Goal: Communication & Community: Connect with others

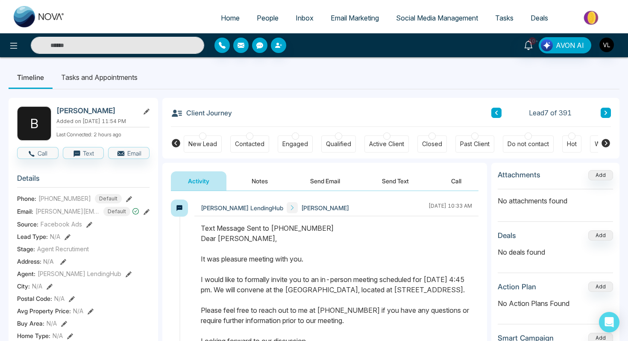
scroll to position [21, 0]
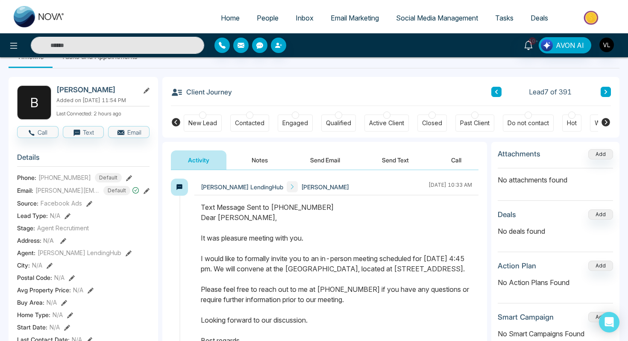
click at [266, 17] on span "People" at bounding box center [268, 18] width 22 height 9
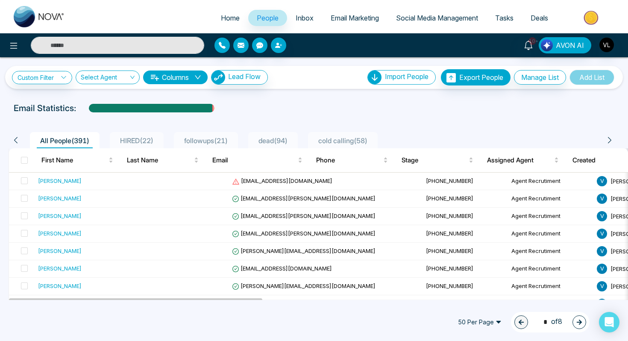
click at [96, 48] on input "text" at bounding box center [117, 45] width 173 height 17
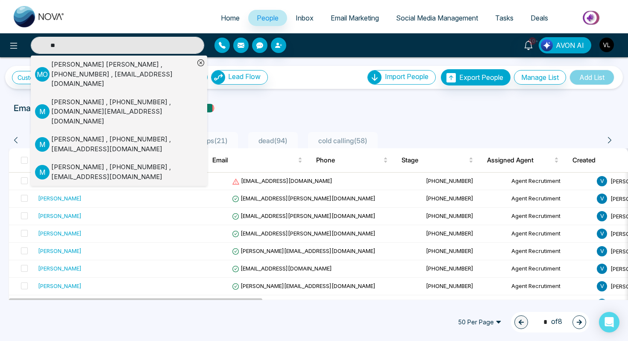
type input "**"
click at [57, 71] on div "[PERSON_NAME] , [PHONE_NUMBER] , [EMAIL_ADDRESS][DOMAIN_NAME]" at bounding box center [122, 74] width 143 height 29
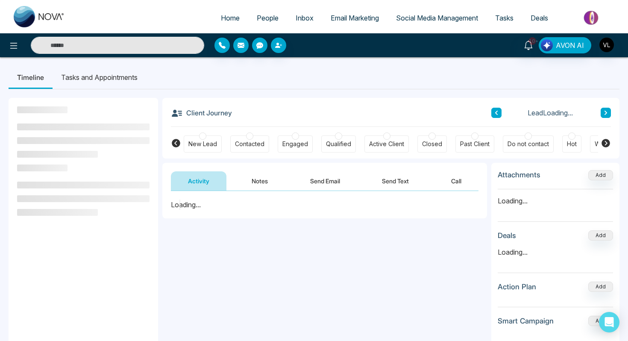
click at [79, 47] on input "text" at bounding box center [117, 45] width 173 height 17
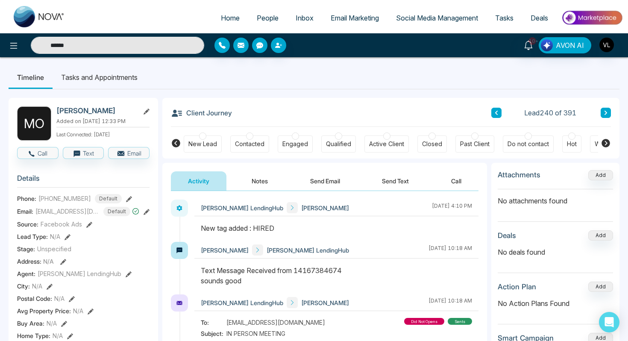
type input "*******"
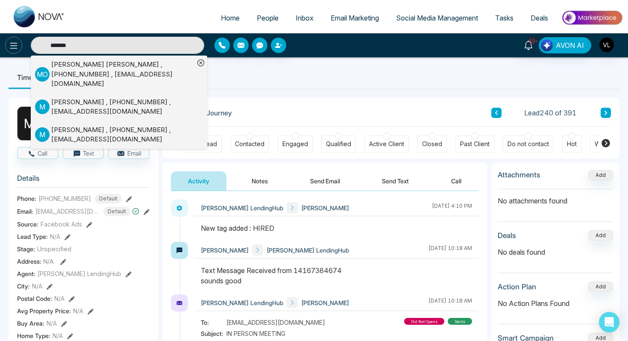
drag, startPoint x: 79, startPoint y: 45, endPoint x: 10, endPoint y: 44, distance: 69.2
click at [10, 44] on div "******* M O [PERSON_NAME] , [PHONE_NUMBER] , [PERSON_NAME][EMAIL_ADDRESS][DOMAI…" at bounding box center [104, 45] width 209 height 17
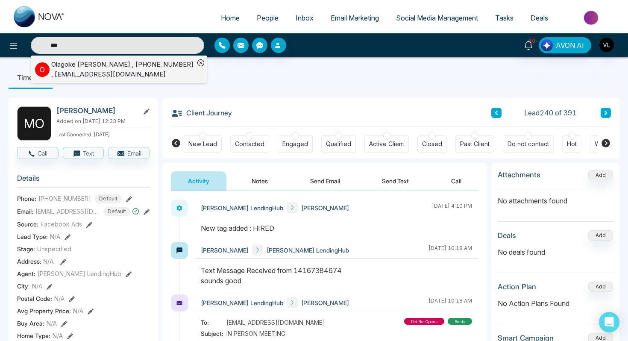
type input "***"
click at [74, 70] on div "Olagoke [PERSON_NAME] , [PHONE_NUMBER] , [EMAIL_ADDRESS][DOMAIN_NAME]" at bounding box center [122, 69] width 143 height 19
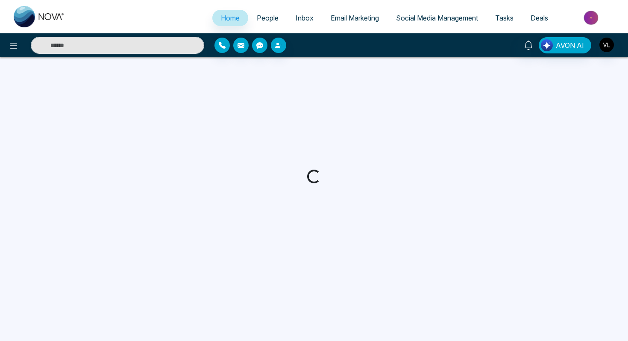
select select "*"
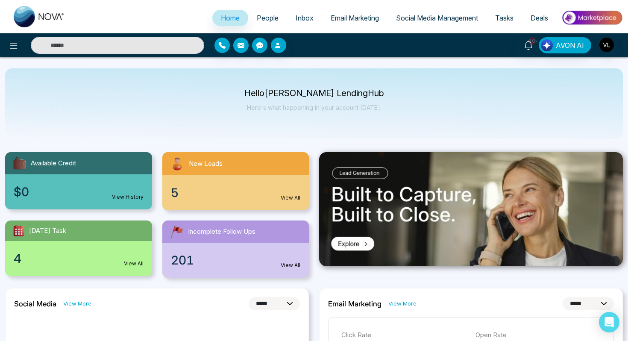
click at [270, 18] on span "People" at bounding box center [268, 18] width 22 height 9
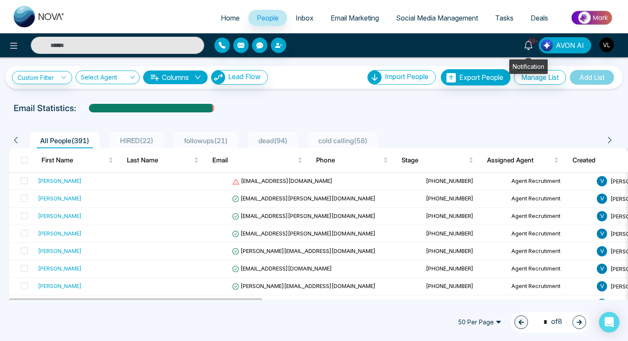
click at [528, 45] on icon at bounding box center [528, 45] width 9 height 9
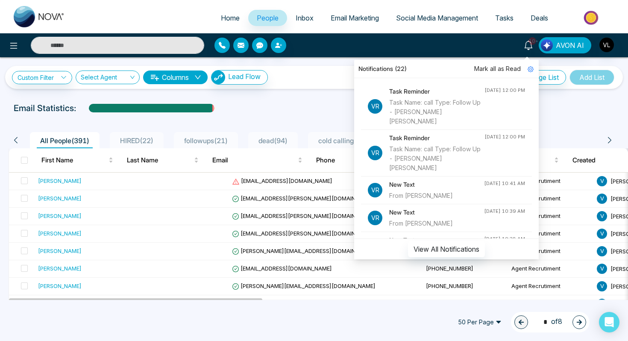
scroll to position [0, 0]
click at [76, 56] on div "10+ Notifications (22) [PERSON_NAME] all as Read Vr Task Reminder Task Name: ca…" at bounding box center [314, 45] width 628 height 24
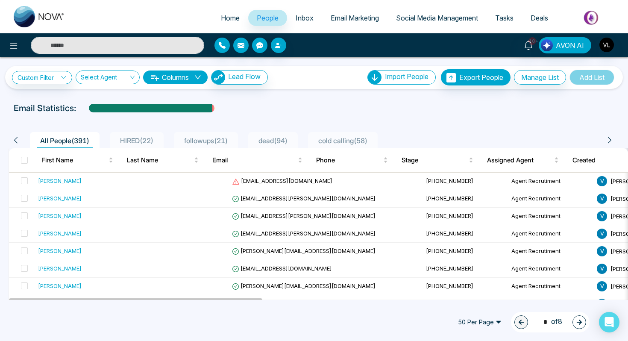
click at [69, 47] on input "text" at bounding box center [117, 45] width 173 height 17
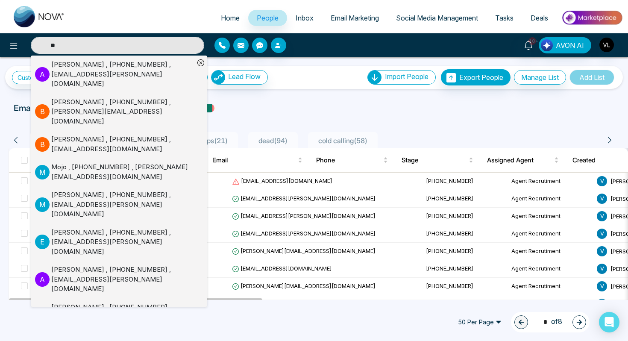
type input "*"
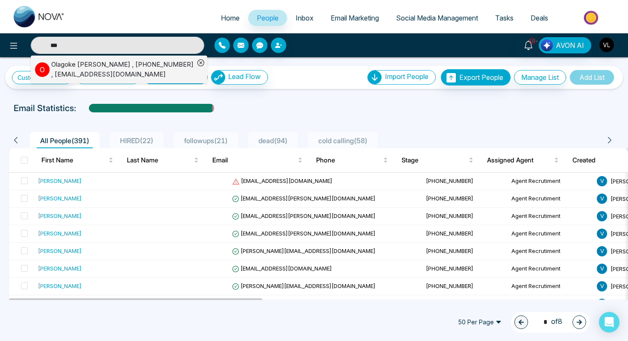
type input "***"
click at [103, 63] on div "Olagoke [PERSON_NAME] , [PHONE_NUMBER] , [EMAIL_ADDRESS][DOMAIN_NAME]" at bounding box center [122, 69] width 143 height 19
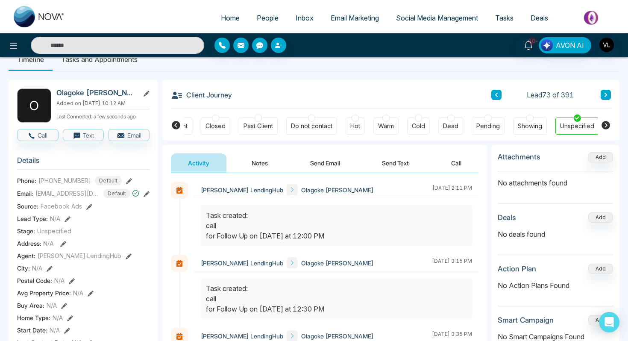
scroll to position [3, 0]
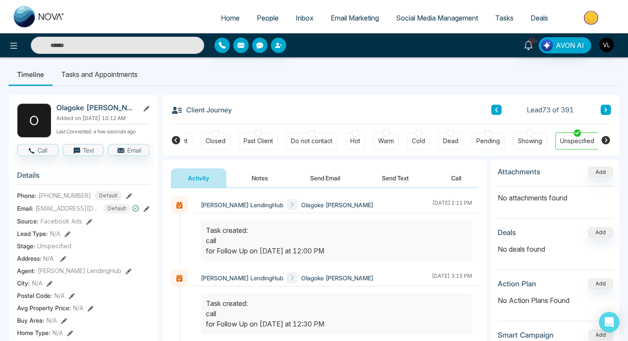
click at [108, 76] on li "Tasks and Appointments" at bounding box center [100, 74] width 94 height 23
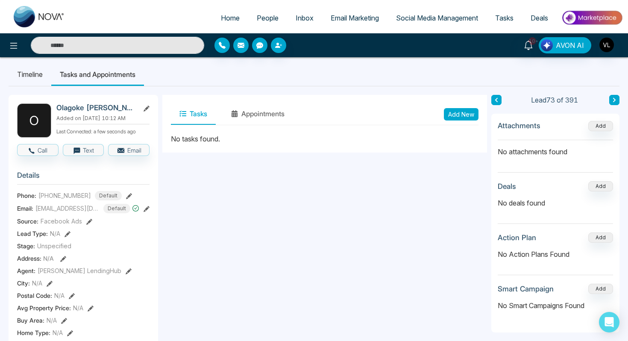
click at [469, 115] on button "Add New" at bounding box center [461, 114] width 35 height 12
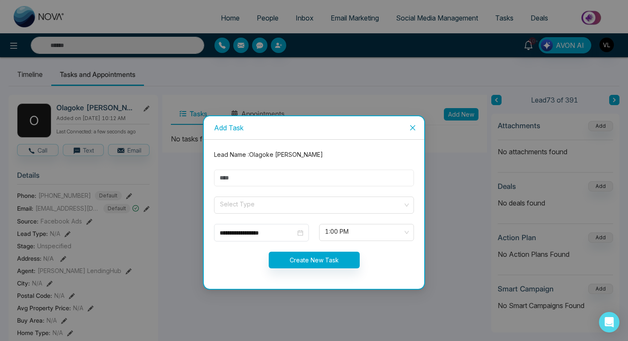
click at [255, 174] on input "text" at bounding box center [314, 178] width 200 height 17
type input "****"
click at [261, 210] on input "search" at bounding box center [311, 203] width 184 height 13
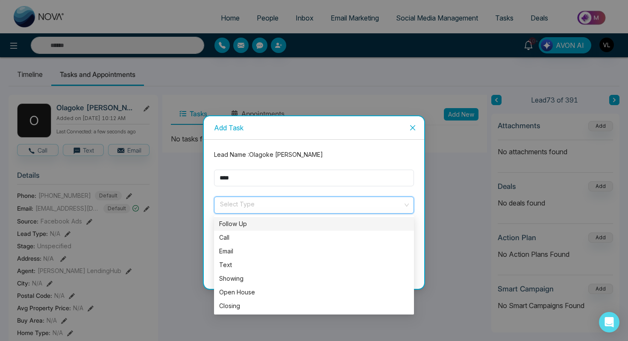
click at [249, 225] on div "Follow Up" at bounding box center [314, 223] width 190 height 9
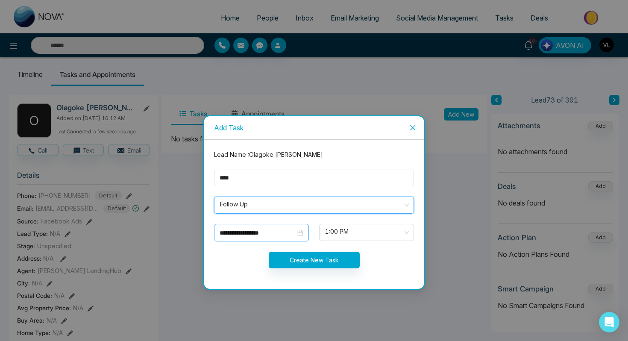
click at [299, 234] on div "**********" at bounding box center [262, 232] width 84 height 9
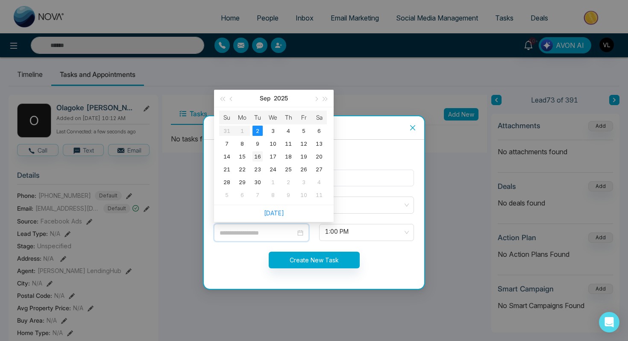
type input "**********"
click at [256, 156] on div "16" at bounding box center [257, 156] width 10 height 10
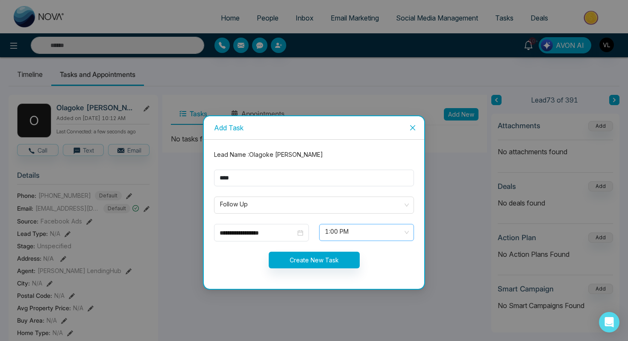
click at [336, 231] on span "1:00 PM" at bounding box center [366, 232] width 83 height 15
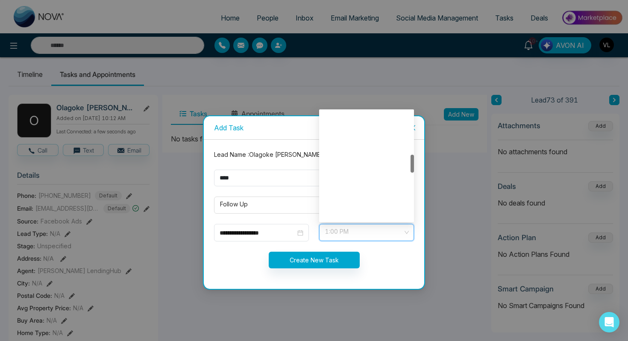
scroll to position [260, 0]
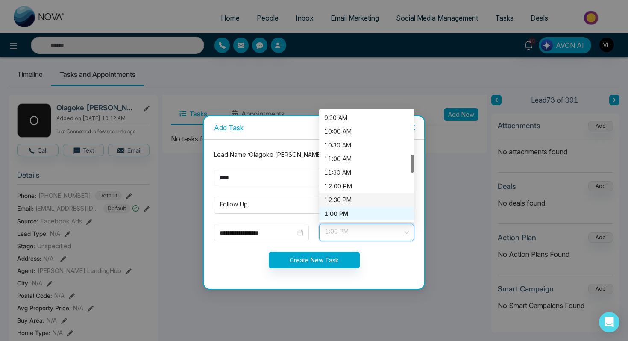
click at [346, 200] on div "12:30 PM" at bounding box center [366, 199] width 85 height 9
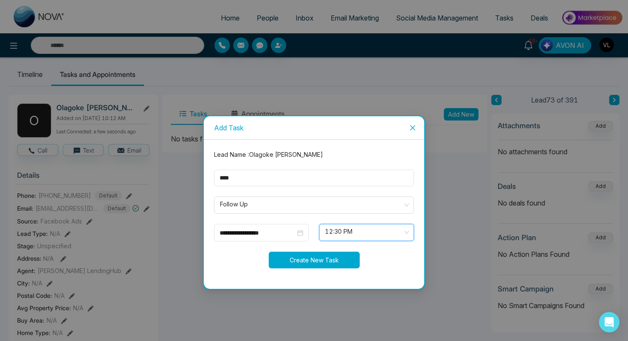
click at [307, 258] on button "Create New Task" at bounding box center [314, 260] width 91 height 17
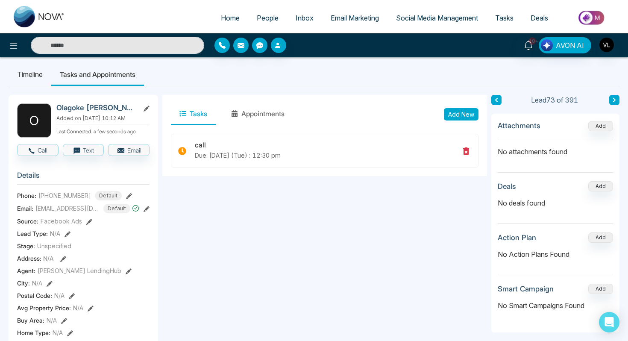
click at [252, 25] on link "People" at bounding box center [267, 18] width 39 height 16
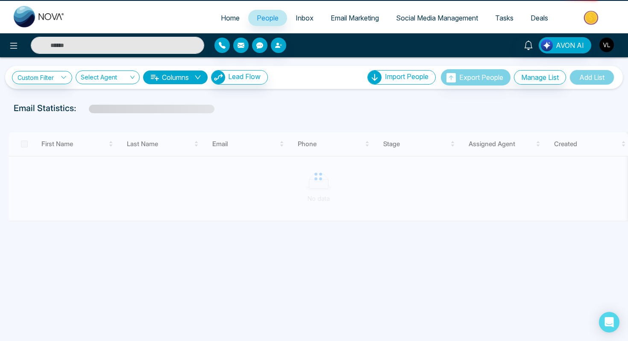
click at [252, 24] on link "People" at bounding box center [267, 18] width 39 height 16
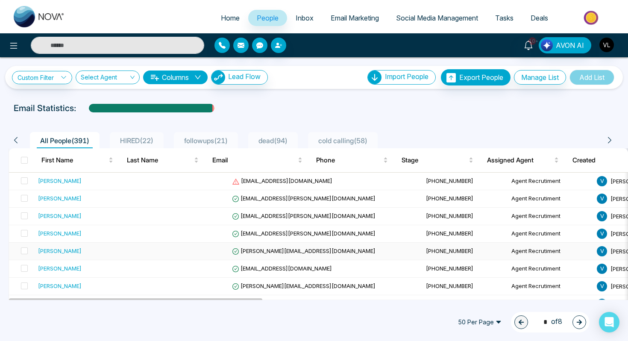
click at [74, 252] on div "[PERSON_NAME]" at bounding box center [89, 250] width 102 height 9
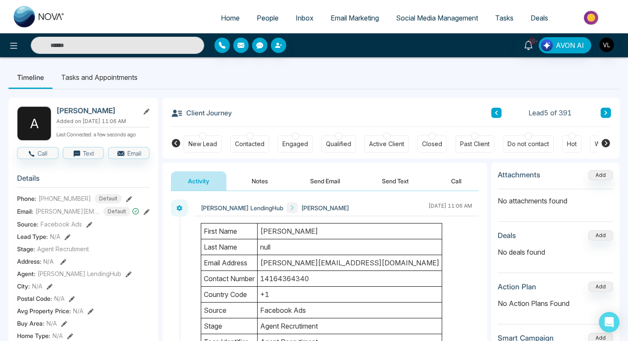
click at [257, 18] on span "People" at bounding box center [268, 18] width 22 height 9
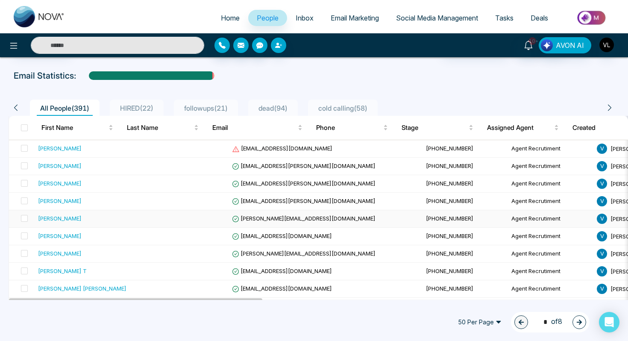
scroll to position [33, 0]
click at [78, 244] on td "[PERSON_NAME]" at bounding box center [89, 236] width 108 height 18
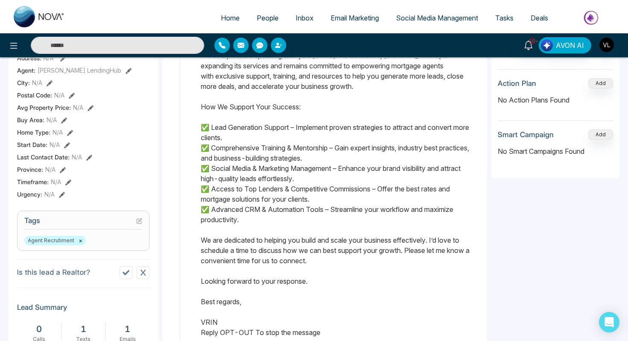
scroll to position [204, 0]
drag, startPoint x: 201, startPoint y: 118, endPoint x: 239, endPoint y: 322, distance: 207.7
click at [239, 322] on div "Text Message Sent to +16478348000 Dear Darshan, It was a pleasure speaking with…" at bounding box center [336, 178] width 271 height 318
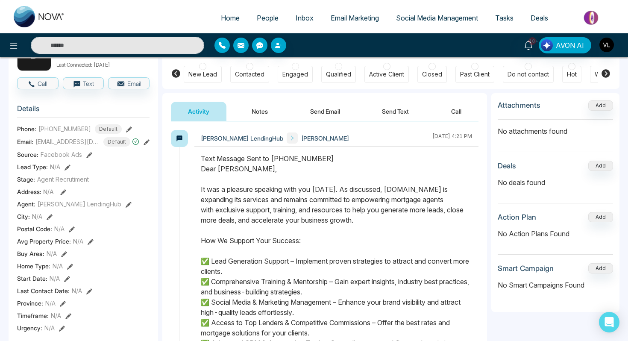
scroll to position [0, 0]
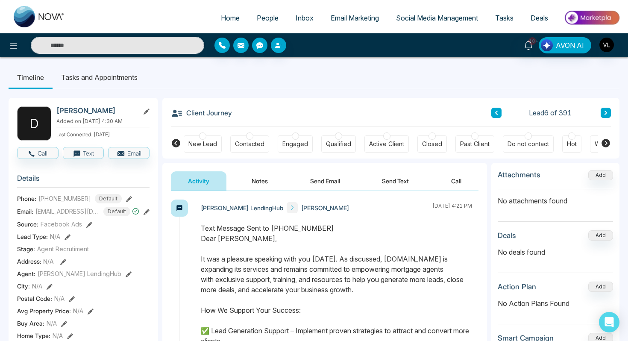
click at [263, 18] on span "People" at bounding box center [268, 18] width 22 height 9
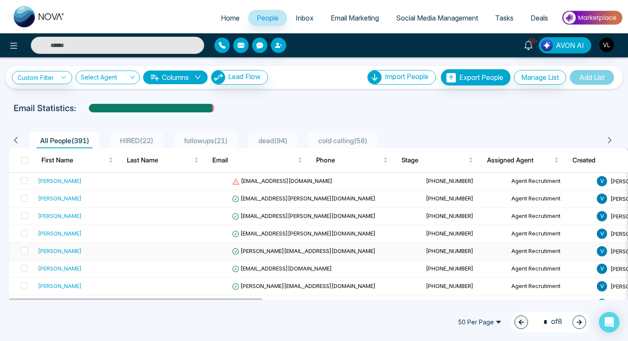
click at [76, 252] on div "[PERSON_NAME]" at bounding box center [89, 250] width 102 height 9
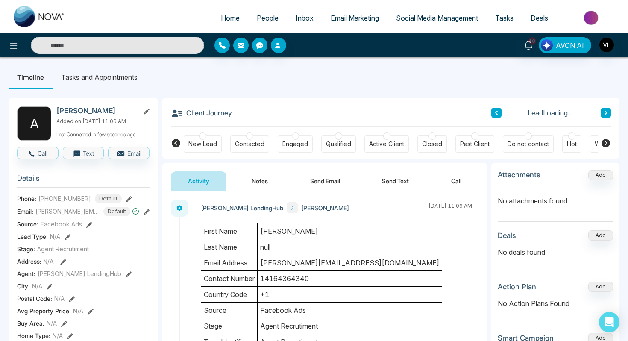
click at [333, 179] on button "Send Email" at bounding box center [325, 180] width 64 height 19
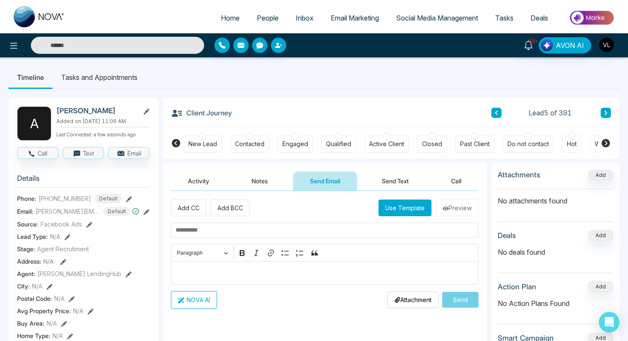
click at [228, 278] on div "Editor editing area: main" at bounding box center [324, 272] width 307 height 23
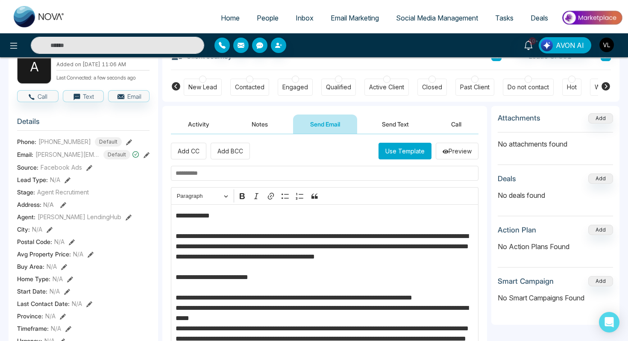
scroll to position [44, 0]
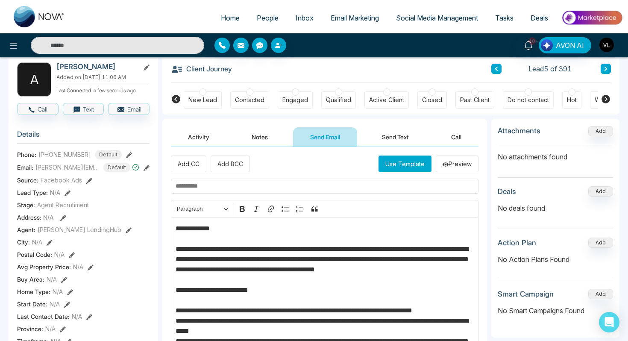
click at [191, 182] on input "text" at bounding box center [324, 186] width 307 height 15
click at [207, 189] on input "**********" at bounding box center [324, 186] width 307 height 15
click at [206, 189] on input "**********" at bounding box center [324, 186] width 307 height 15
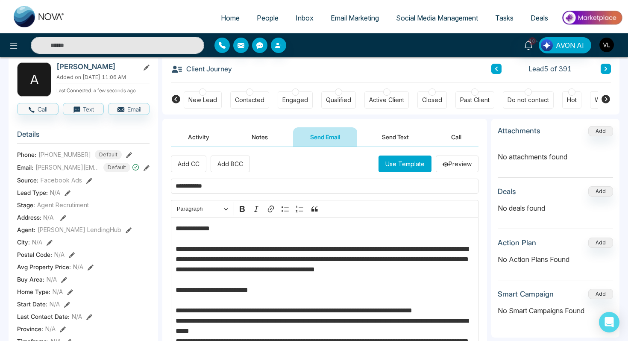
paste input "**********"
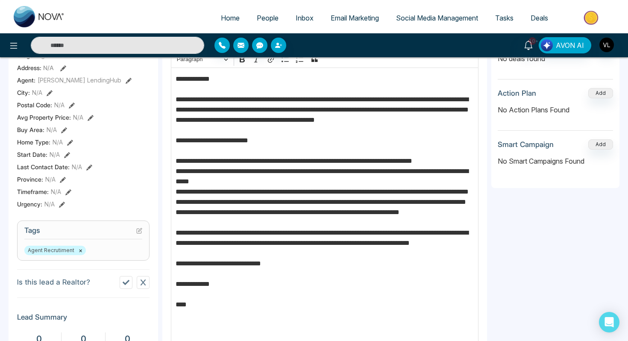
scroll to position [208, 0]
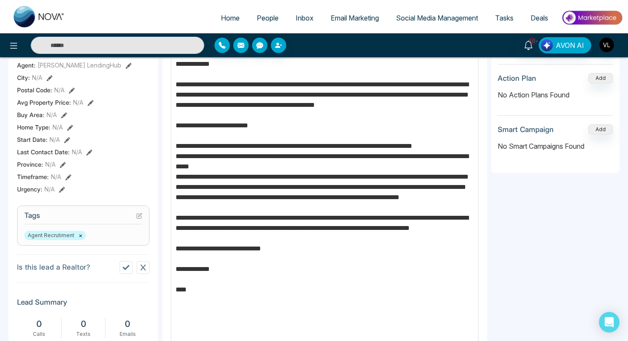
type input "**********"
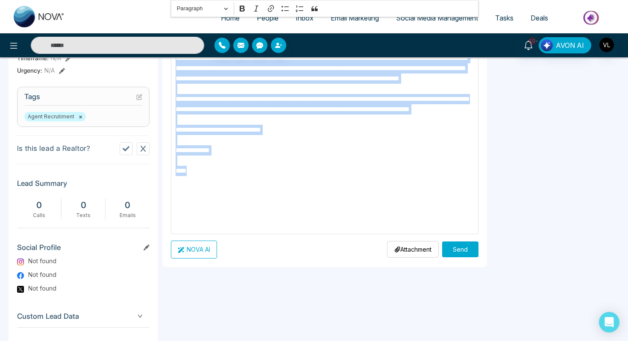
scroll to position [331, 0]
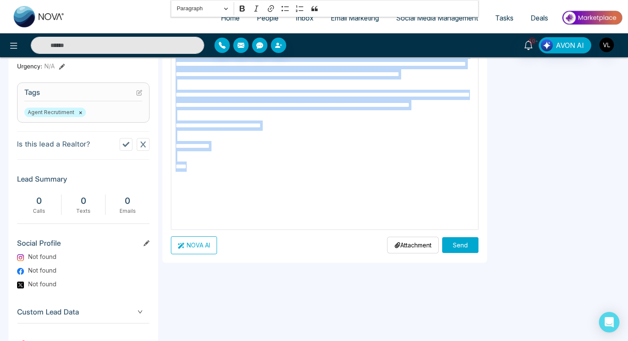
drag, startPoint x: 176, startPoint y: 66, endPoint x: 231, endPoint y: 219, distance: 162.7
click at [231, 220] on p "**********" at bounding box center [325, 79] width 299 height 287
copy p "**********"
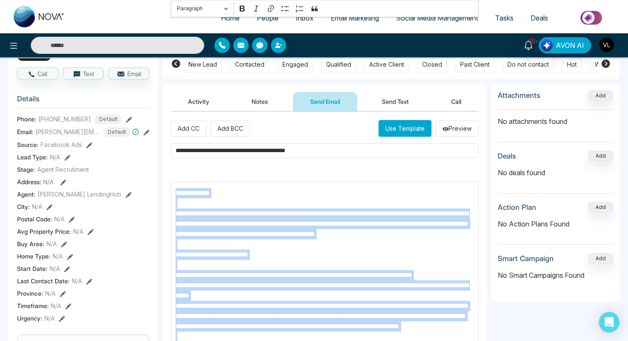
scroll to position [0, 0]
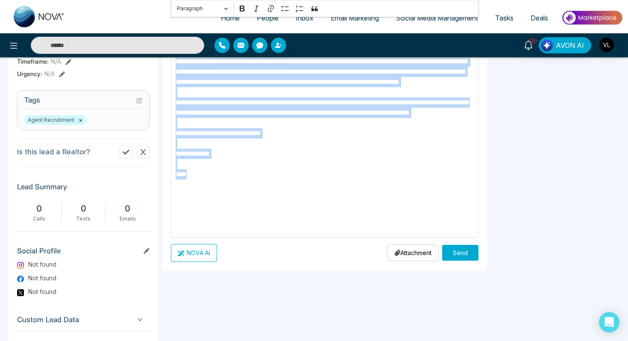
scroll to position [337, 0]
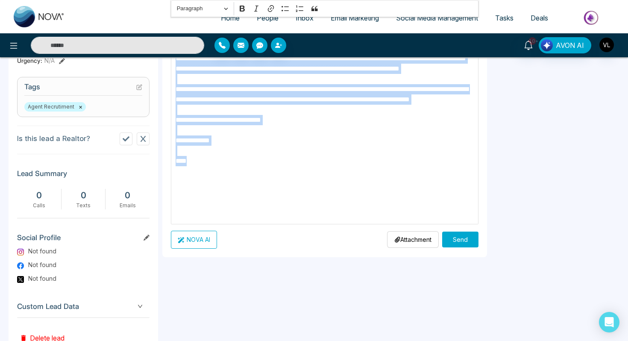
drag, startPoint x: 173, startPoint y: 272, endPoint x: 199, endPoint y: 233, distance: 46.9
click at [199, 233] on div "**********" at bounding box center [324, 55] width 307 height 386
copy p "**********"
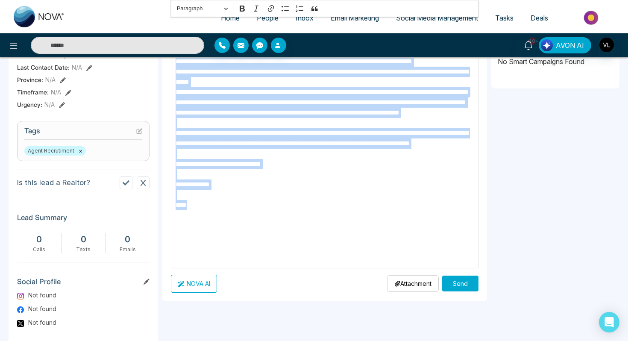
scroll to position [313, 0]
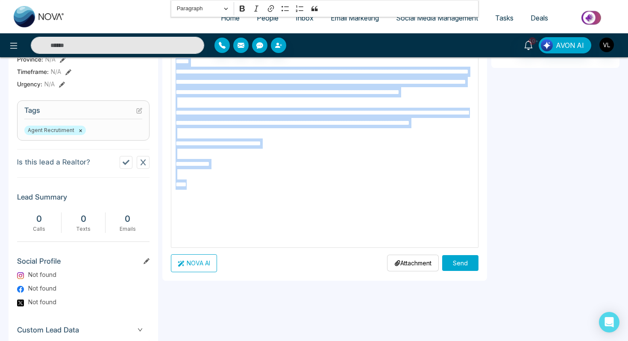
click at [464, 264] on button "Send" at bounding box center [460, 263] width 36 height 16
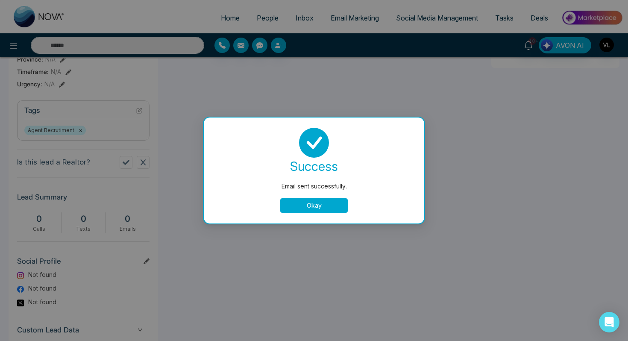
click at [305, 205] on button "Okay" at bounding box center [314, 205] width 68 height 15
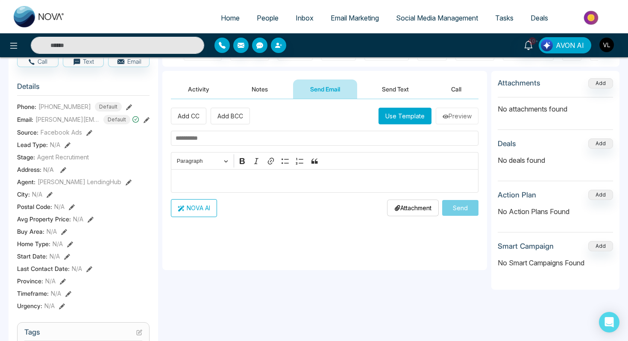
scroll to position [60, 0]
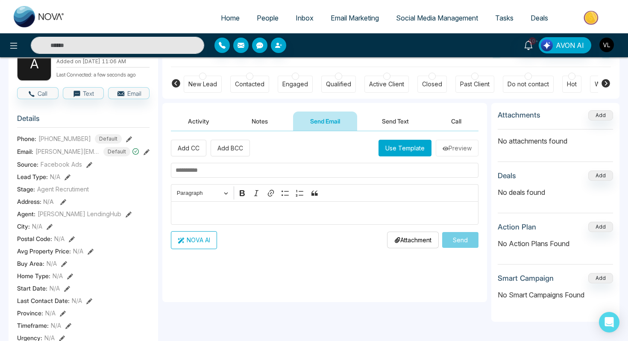
click at [383, 127] on button "Send Text" at bounding box center [395, 120] width 61 height 19
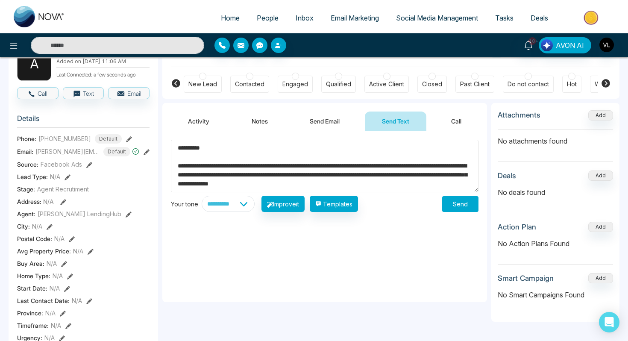
type textarea "**********"
click at [458, 206] on button "Send" at bounding box center [460, 204] width 36 height 16
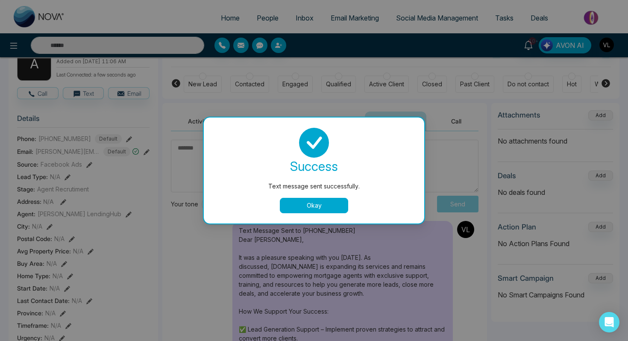
click at [295, 204] on button "Okay" at bounding box center [314, 205] width 68 height 15
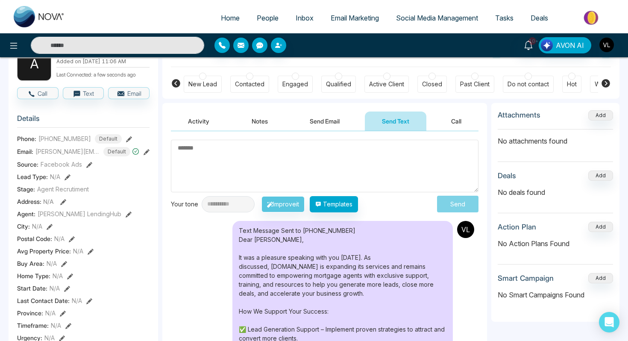
click at [257, 18] on span "People" at bounding box center [268, 18] width 22 height 9
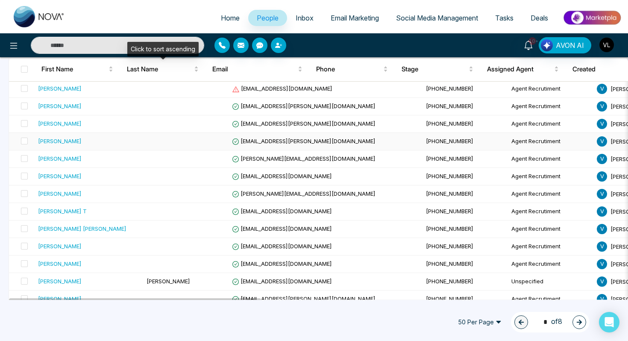
scroll to position [100, 0]
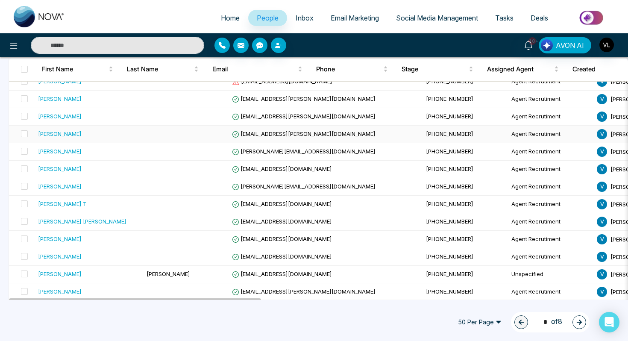
click at [100, 135] on div "[PERSON_NAME]" at bounding box center [89, 133] width 102 height 9
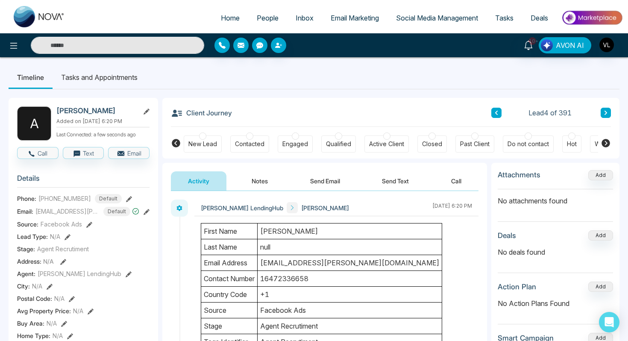
drag, startPoint x: 304, startPoint y: 264, endPoint x: 284, endPoint y: 264, distance: 19.2
click at [284, 264] on td "[EMAIL_ADDRESS][PERSON_NAME][DOMAIN_NAME]" at bounding box center [350, 263] width 184 height 16
click at [257, 17] on span "People" at bounding box center [268, 18] width 22 height 9
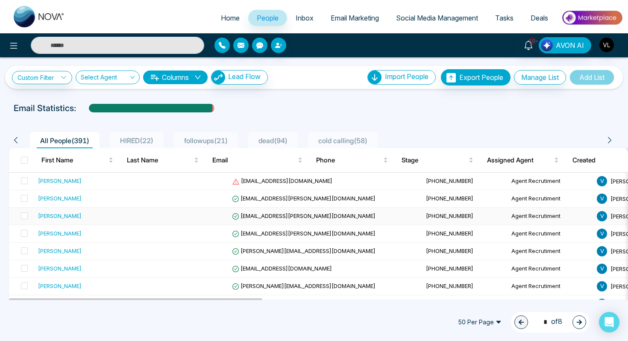
click at [74, 217] on div "[PERSON_NAME]" at bounding box center [89, 215] width 102 height 9
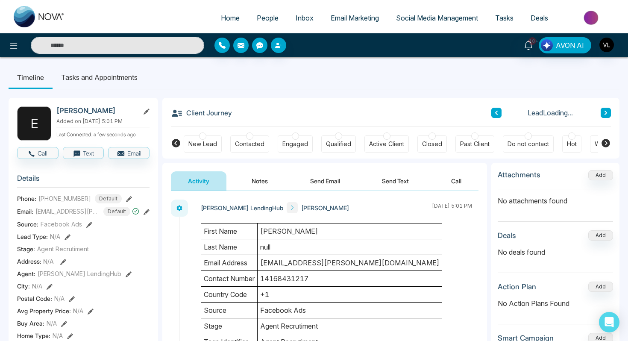
drag, startPoint x: 306, startPoint y: 232, endPoint x: 281, endPoint y: 231, distance: 25.6
click at [281, 231] on td "[PERSON_NAME]" at bounding box center [350, 231] width 184 height 16
click at [260, 17] on span "People" at bounding box center [268, 18] width 22 height 9
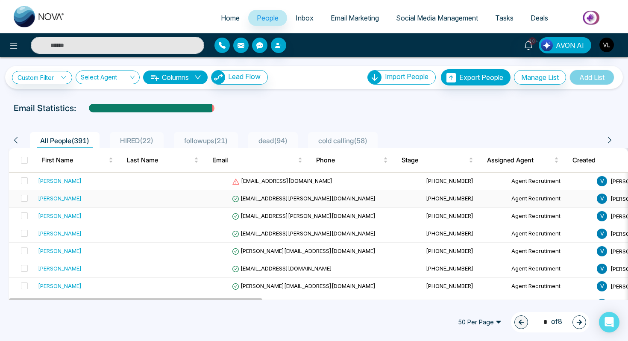
click at [76, 203] on td "[PERSON_NAME]" at bounding box center [89, 199] width 108 height 18
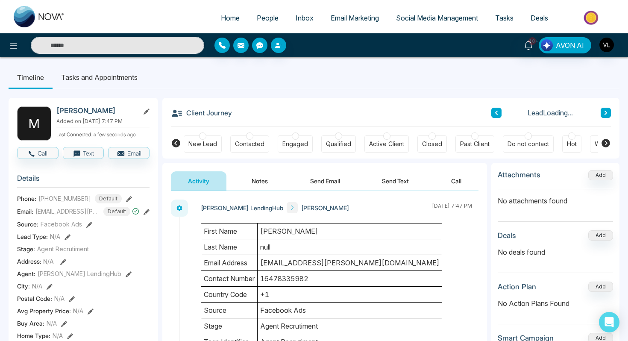
click at [301, 231] on td "[PERSON_NAME]" at bounding box center [350, 231] width 184 height 16
drag, startPoint x: 106, startPoint y: 111, endPoint x: 59, endPoint y: 114, distance: 47.5
click at [58, 114] on h2 "[PERSON_NAME]" at bounding box center [95, 110] width 79 height 9
drag, startPoint x: 59, startPoint y: 114, endPoint x: 120, endPoint y: 115, distance: 61.5
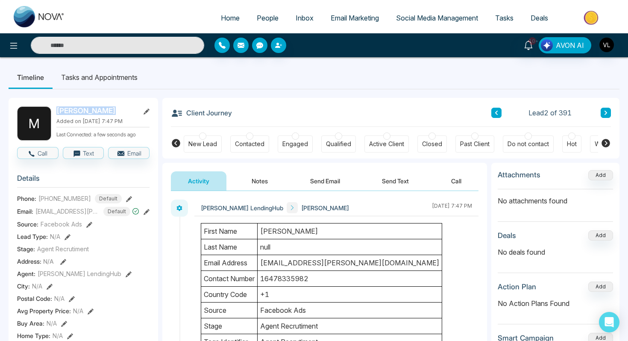
click at [120, 115] on h2 "[PERSON_NAME]" at bounding box center [95, 110] width 79 height 9
copy h2 "[PERSON_NAME]"
click at [327, 264] on td "[EMAIL_ADDRESS][PERSON_NAME][DOMAIN_NAME]" at bounding box center [350, 263] width 184 height 16
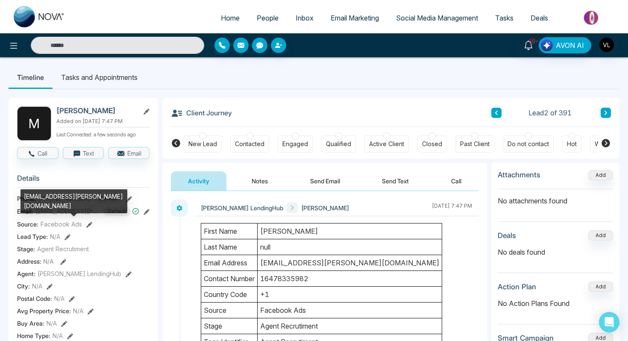
drag, startPoint x: 85, startPoint y: 203, endPoint x: 75, endPoint y: 203, distance: 10.2
click at [75, 203] on div "[EMAIL_ADDRESS][PERSON_NAME][DOMAIN_NAME]" at bounding box center [73, 204] width 107 height 30
click at [75, 203] on div "[EMAIL_ADDRESS][PERSON_NAME][DOMAIN_NAME]" at bounding box center [73, 201] width 107 height 24
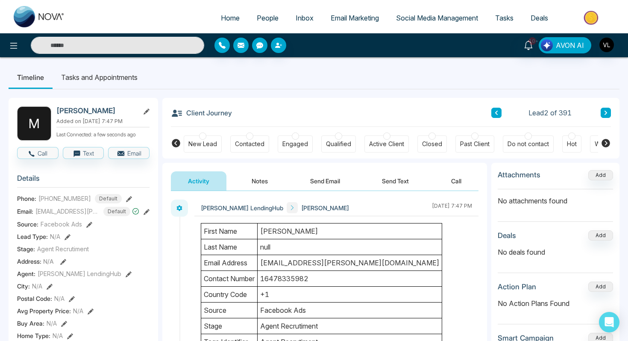
drag, startPoint x: 84, startPoint y: 202, endPoint x: 39, endPoint y: 204, distance: 44.9
click at [39, 203] on div "+16478335982 Default" at bounding box center [79, 198] width 83 height 9
copy span "[PHONE_NUMBER]"
click at [534, 47] on link "10+" at bounding box center [528, 44] width 20 height 15
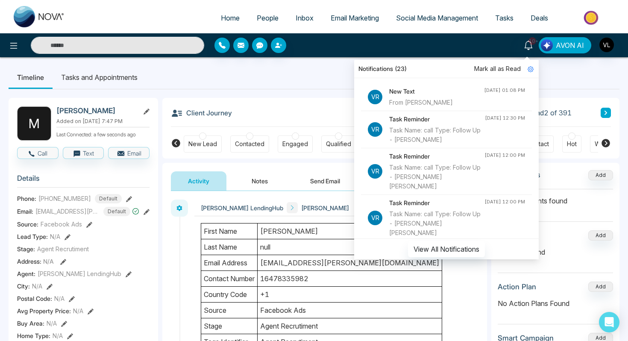
click at [448, 97] on div "New Text From Amir Rajwani" at bounding box center [436, 97] width 95 height 20
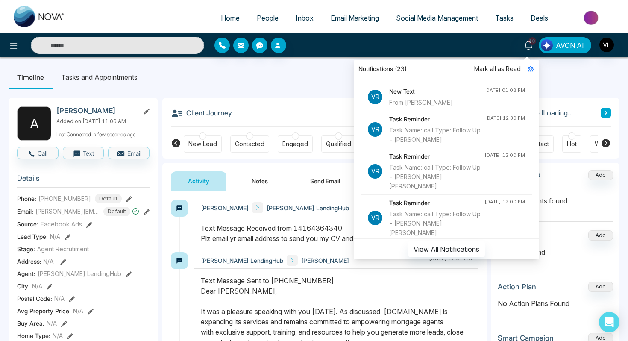
click at [310, 269] on div "Vrinda LendingHub Amir Rajwani September 2 2025 | 12:51 PM" at bounding box center [336, 260] width 284 height 17
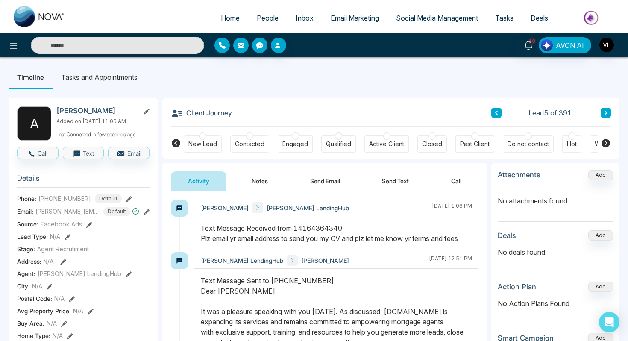
click at [257, 15] on span "People" at bounding box center [268, 18] width 22 height 9
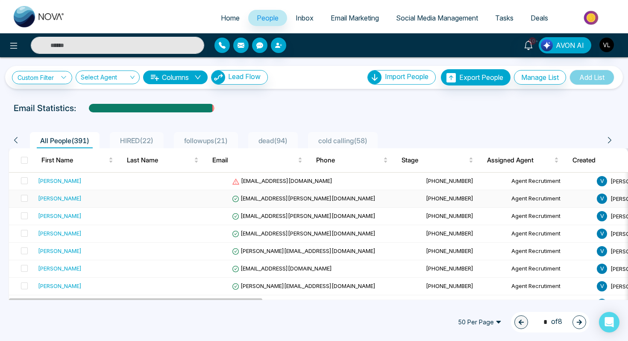
click at [80, 202] on div "[PERSON_NAME]" at bounding box center [89, 198] width 102 height 9
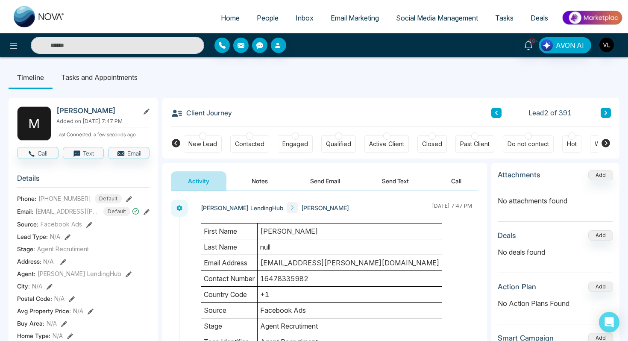
click at [88, 44] on input "text" at bounding box center [117, 45] width 173 height 17
click at [102, 48] on input "text" at bounding box center [117, 45] width 173 height 17
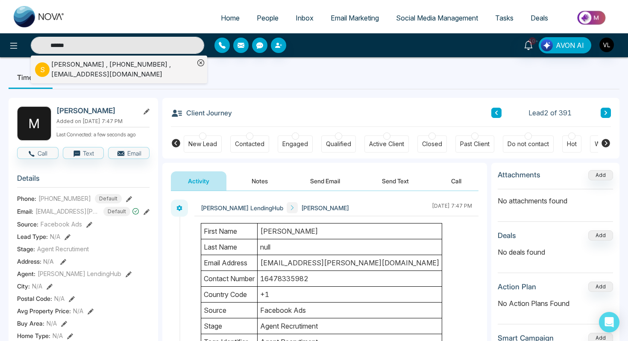
type input "******"
click at [145, 70] on div "SATNAM KAREER , +15149166154 , satnamsinghkareer21@gmail.com" at bounding box center [122, 69] width 143 height 19
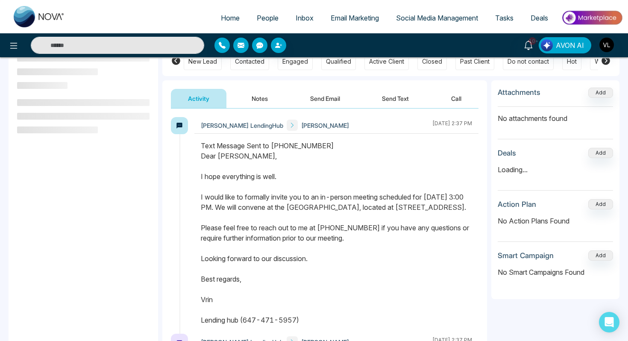
scroll to position [85, 0]
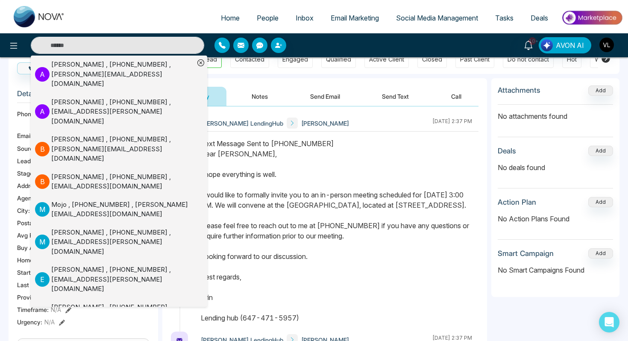
click at [244, 169] on div "Text Message Sent to +15149166154 Dear Satnam, I hope everything is well. I wou…" at bounding box center [336, 230] width 271 height 184
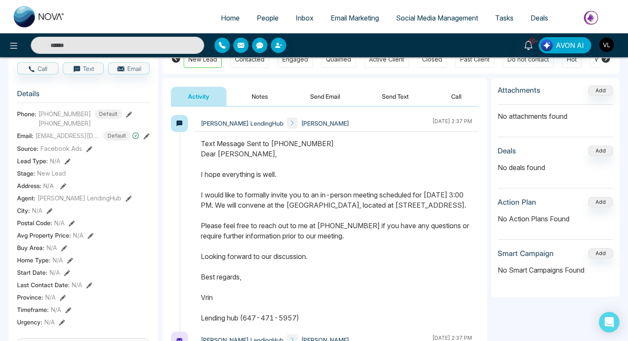
drag, startPoint x: 201, startPoint y: 155, endPoint x: 302, endPoint y: 328, distance: 199.7
click at [302, 323] on div "Text Message Sent to +15149166154 Dear Satnam, I hope everything is well. I wou…" at bounding box center [336, 230] width 271 height 184
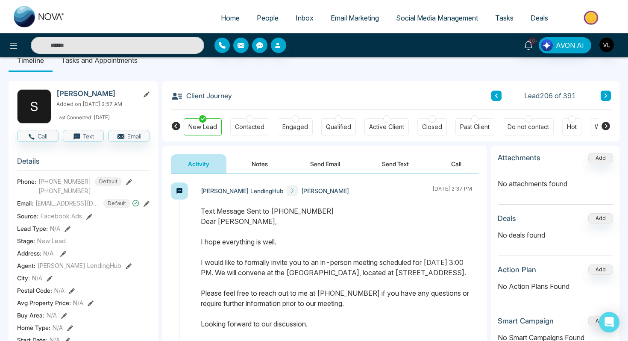
scroll to position [0, 0]
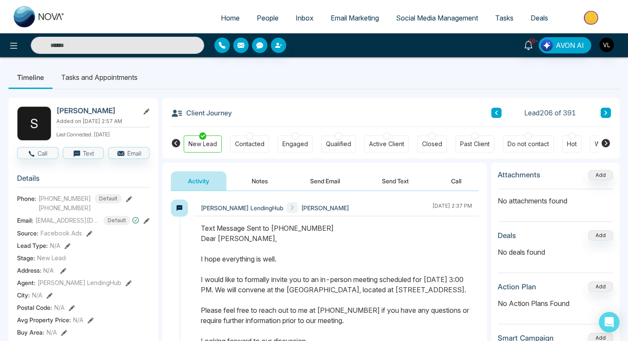
click at [249, 28] on ul "Home People Inbox Email Marketing Social Media Management Tasks Deals" at bounding box center [347, 18] width 549 height 23
click at [264, 15] on span "People" at bounding box center [268, 18] width 22 height 9
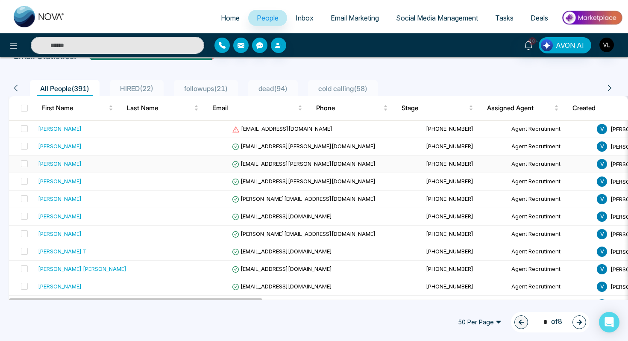
scroll to position [53, 0]
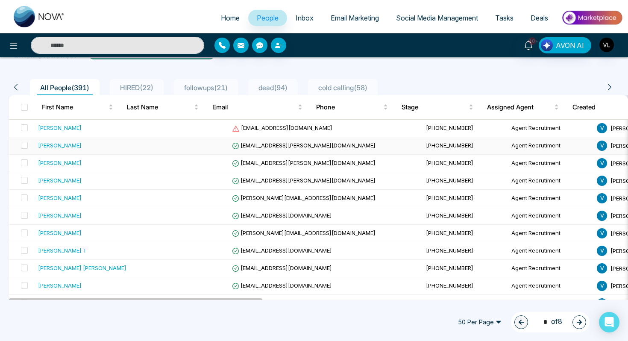
click at [66, 144] on div "[PERSON_NAME]" at bounding box center [60, 145] width 44 height 9
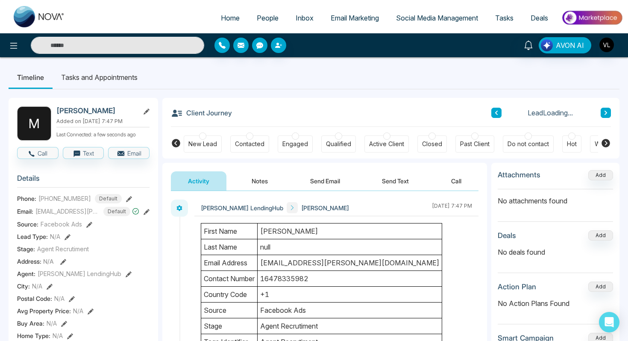
click at [332, 179] on button "Send Email" at bounding box center [325, 180] width 64 height 19
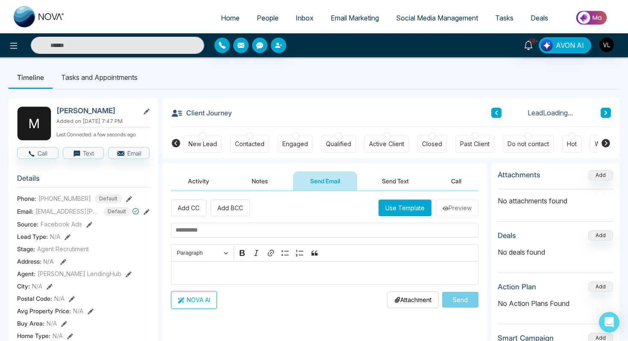
click at [223, 272] on p "Editor editing area: main" at bounding box center [325, 272] width 299 height 10
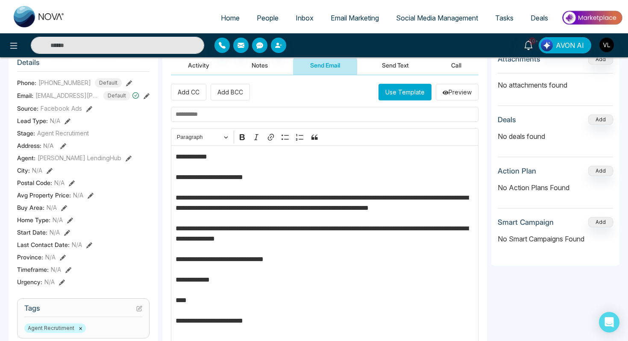
scroll to position [119, 0]
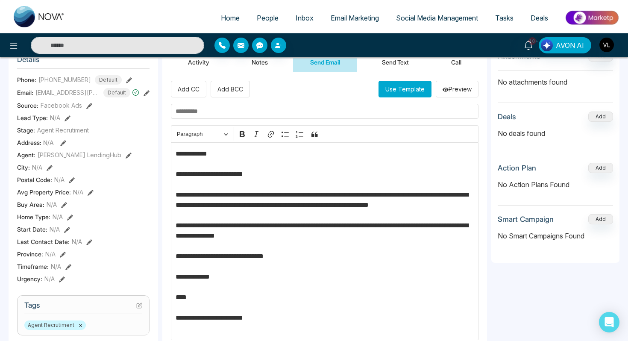
click at [199, 156] on p "**********" at bounding box center [325, 241] width 299 height 184
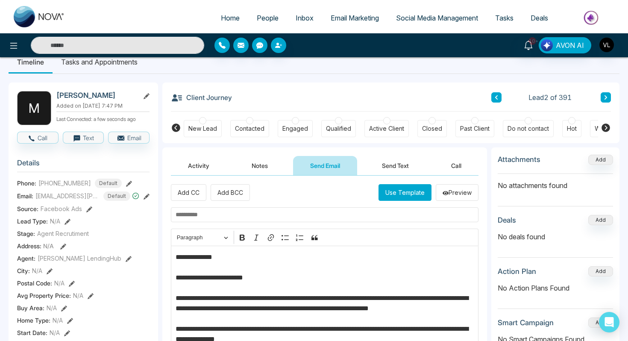
scroll to position [13, 0]
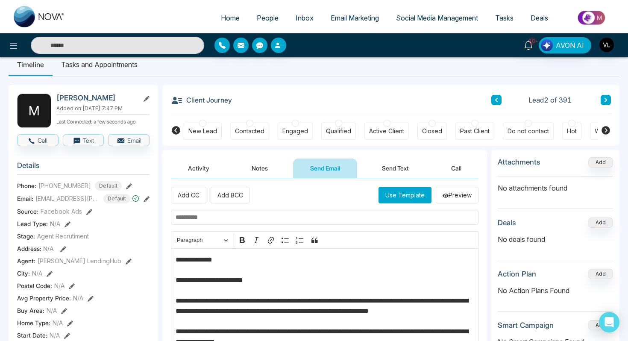
click at [198, 222] on input "text" at bounding box center [324, 217] width 307 height 15
type input "**********"
drag, startPoint x: 258, startPoint y: 281, endPoint x: 179, endPoint y: 281, distance: 78.6
click at [178, 281] on p "**********" at bounding box center [325, 347] width 299 height 184
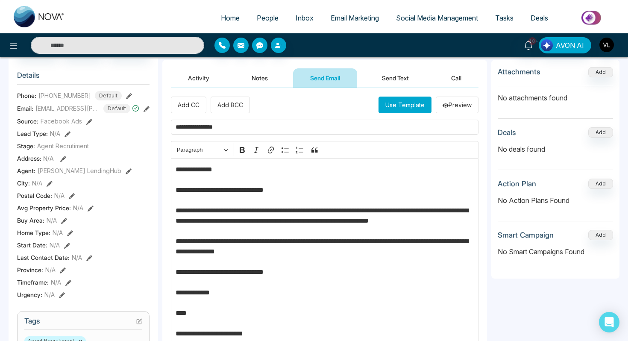
scroll to position [118, 0]
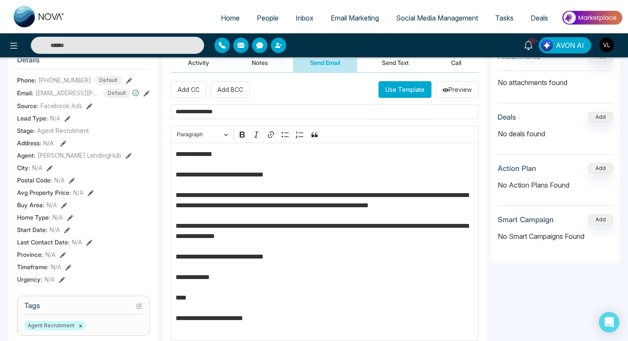
click at [447, 196] on p "**********" at bounding box center [325, 241] width 299 height 184
click at [180, 207] on p "**********" at bounding box center [325, 241] width 299 height 184
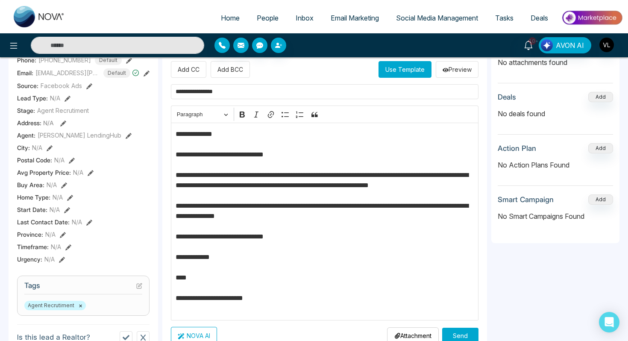
scroll to position [141, 0]
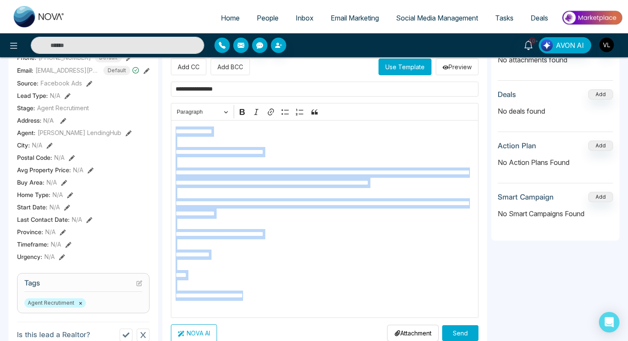
drag, startPoint x: 280, startPoint y: 307, endPoint x: 187, endPoint y: 123, distance: 205.9
click at [187, 123] on div "**********" at bounding box center [324, 219] width 307 height 198
copy p "**********"
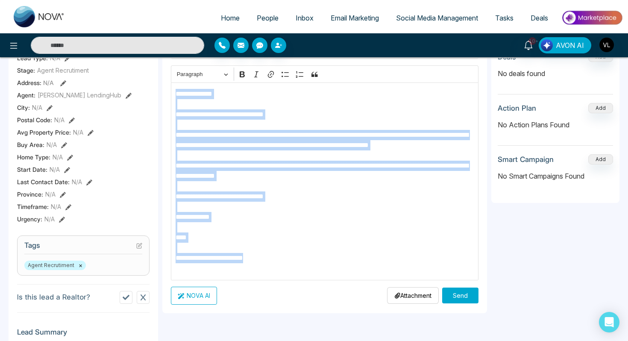
scroll to position [179, 0]
click at [466, 292] on button "Send" at bounding box center [460, 295] width 36 height 16
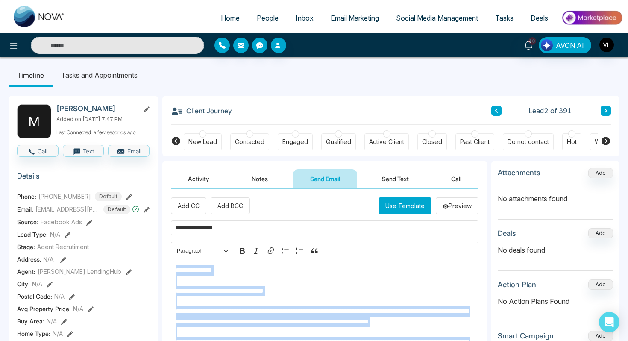
scroll to position [0, 0]
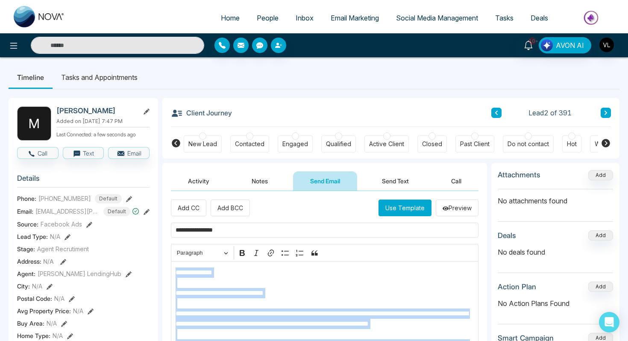
click at [381, 180] on button "Send Text" at bounding box center [395, 180] width 61 height 19
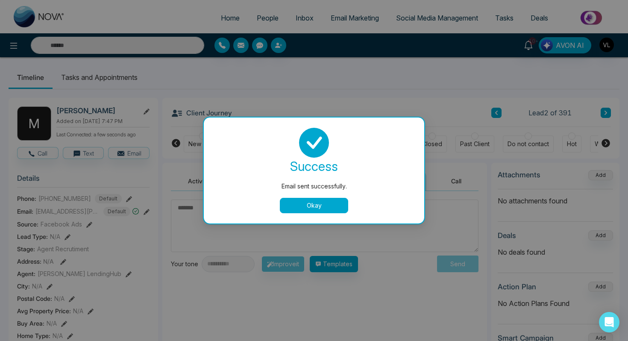
click at [311, 208] on button "Okay" at bounding box center [314, 205] width 68 height 15
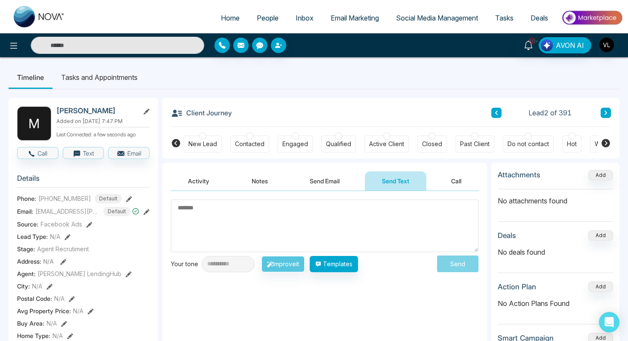
click at [311, 208] on textarea at bounding box center [324, 225] width 307 height 53
paste textarea "**********"
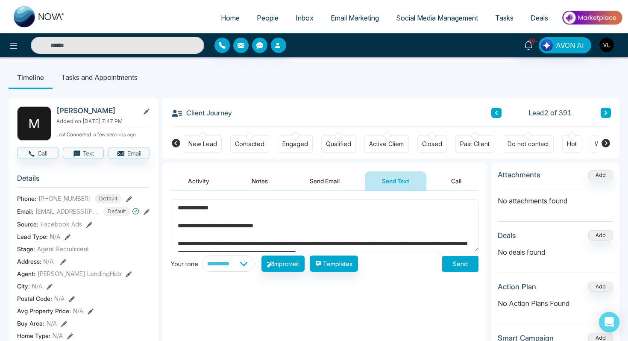
type textarea "**********"
click at [458, 266] on button "Send" at bounding box center [460, 264] width 36 height 16
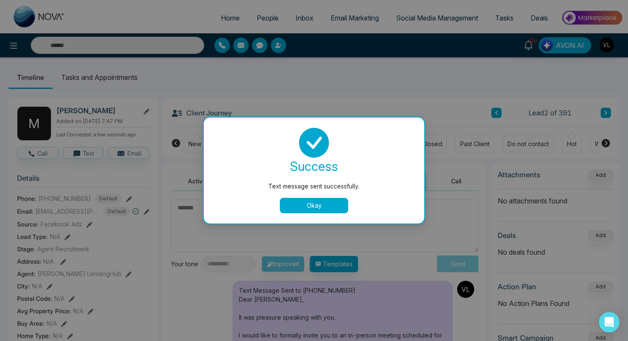
click at [313, 207] on button "Okay" at bounding box center [314, 205] width 68 height 15
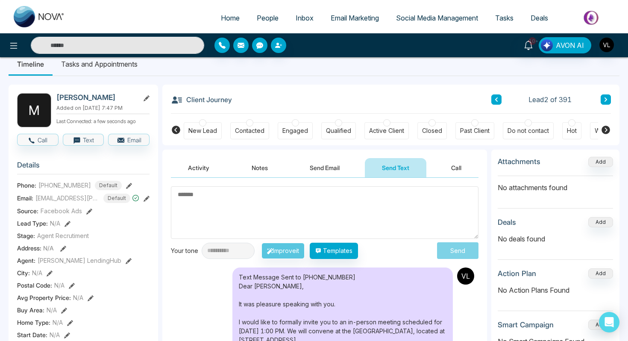
scroll to position [14, 0]
click at [262, 13] on link "People" at bounding box center [267, 18] width 39 height 16
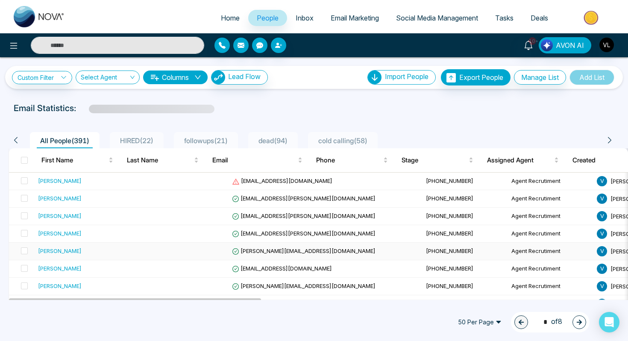
click at [68, 256] on td "[PERSON_NAME]" at bounding box center [89, 252] width 108 height 18
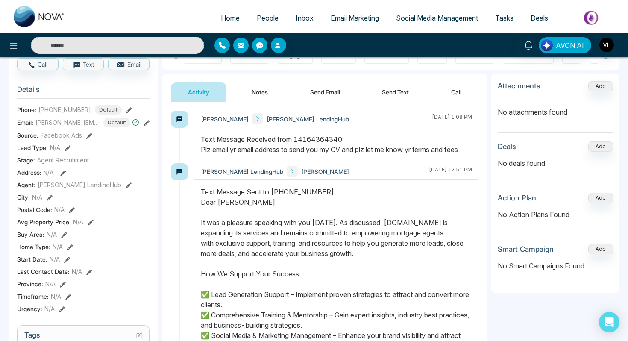
scroll to position [90, 0]
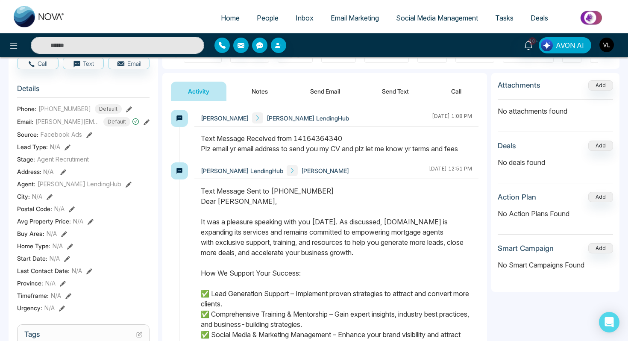
drag, startPoint x: 198, startPoint y: 145, endPoint x: 481, endPoint y: 150, distance: 282.8
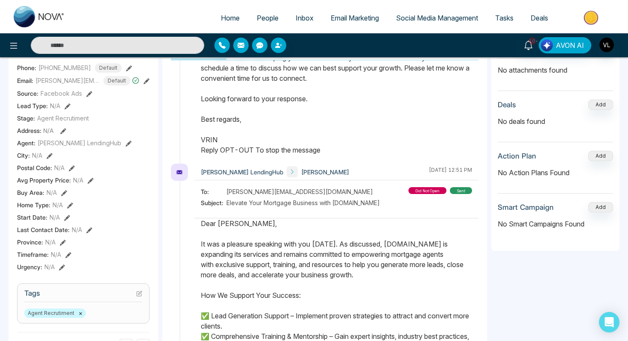
scroll to position [0, 0]
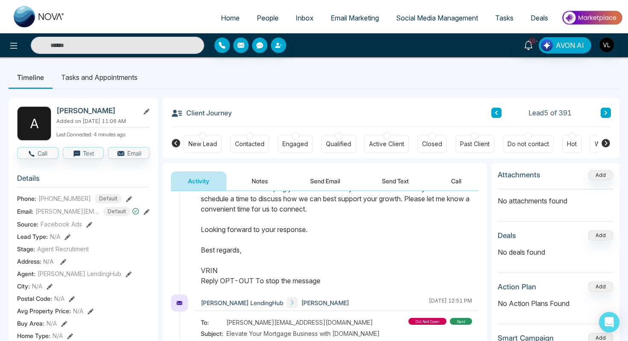
click at [312, 182] on button "Send Email" at bounding box center [325, 180] width 64 height 19
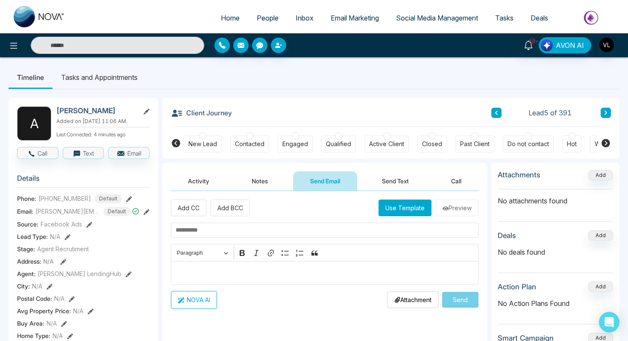
click at [211, 274] on p "Editor editing area: main" at bounding box center [325, 272] width 299 height 10
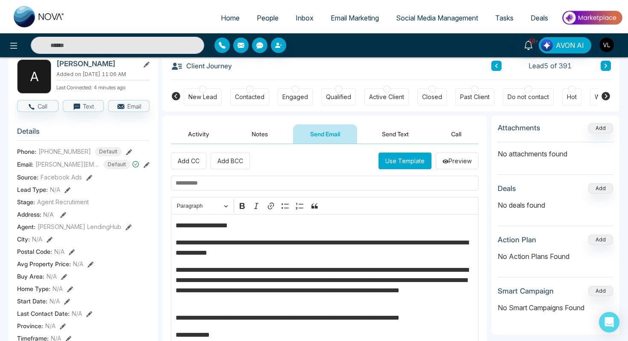
scroll to position [54, 0]
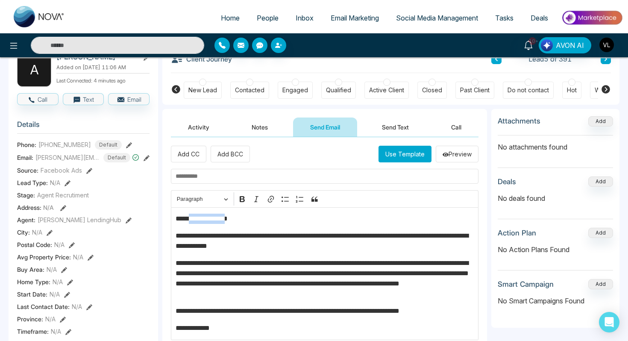
drag, startPoint x: 242, startPoint y: 221, endPoint x: 193, endPoint y: 222, distance: 49.1
click at [193, 222] on p "**********" at bounding box center [325, 219] width 299 height 10
click at [196, 223] on p "**********" at bounding box center [325, 219] width 299 height 10
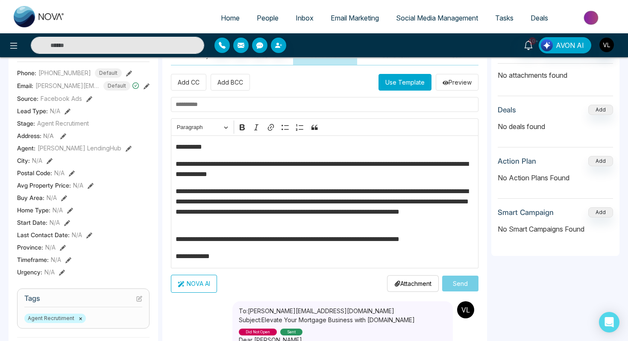
scroll to position [126, 0]
click at [228, 256] on p "**********" at bounding box center [325, 256] width 299 height 10
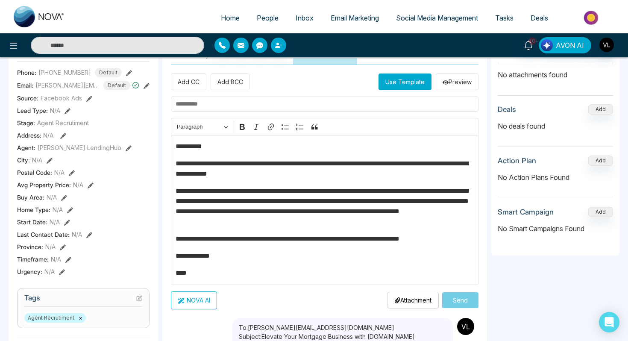
click at [268, 100] on input "text" at bounding box center [324, 104] width 307 height 15
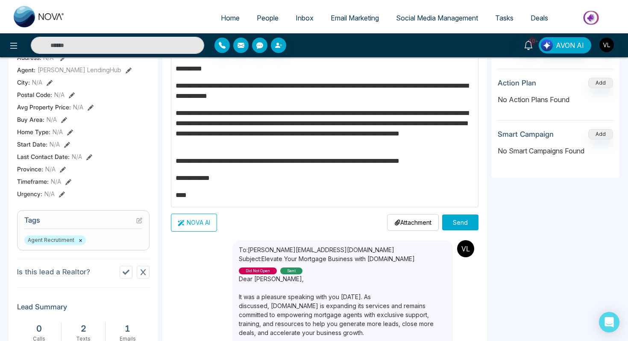
scroll to position [205, 0]
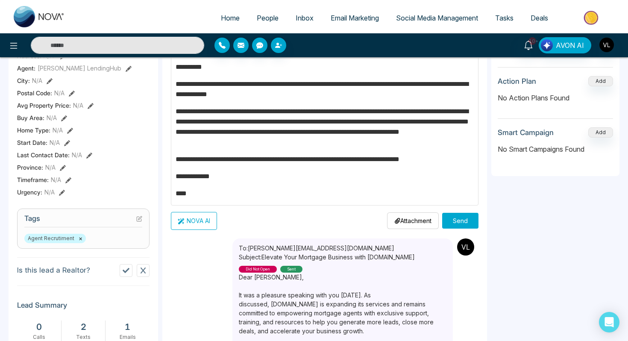
type input "********"
click at [460, 226] on button "Send" at bounding box center [460, 221] width 36 height 16
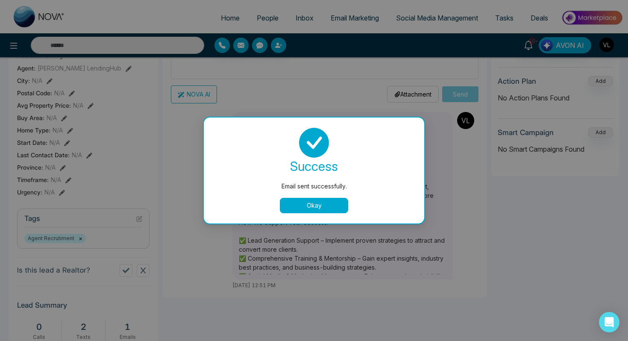
click at [325, 208] on button "Okay" at bounding box center [314, 205] width 68 height 15
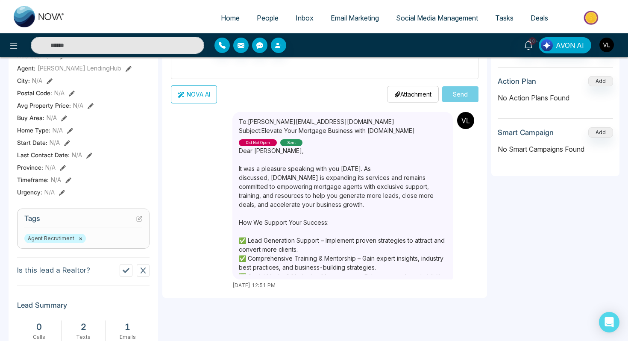
scroll to position [0, 0]
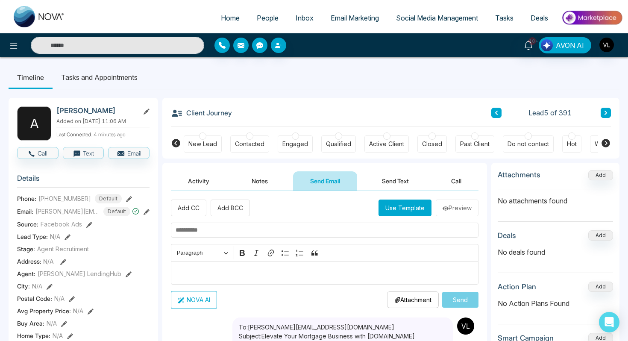
click at [207, 179] on button "Activity" at bounding box center [199, 180] width 56 height 19
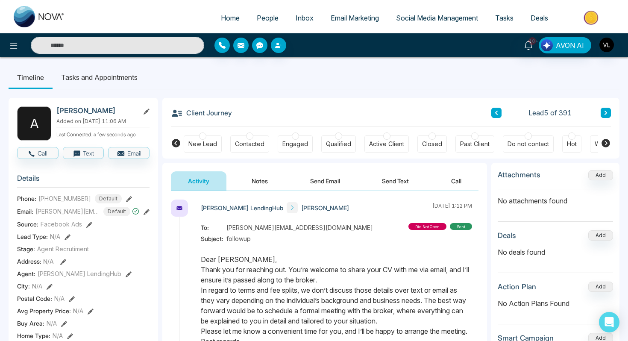
click at [258, 18] on span "People" at bounding box center [268, 18] width 22 height 9
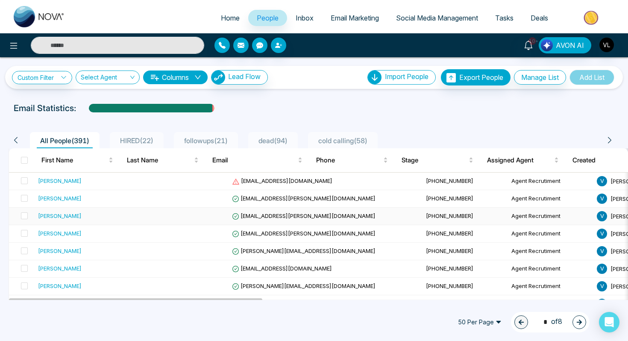
scroll to position [95, 0]
